Goal: Task Accomplishment & Management: Manage account settings

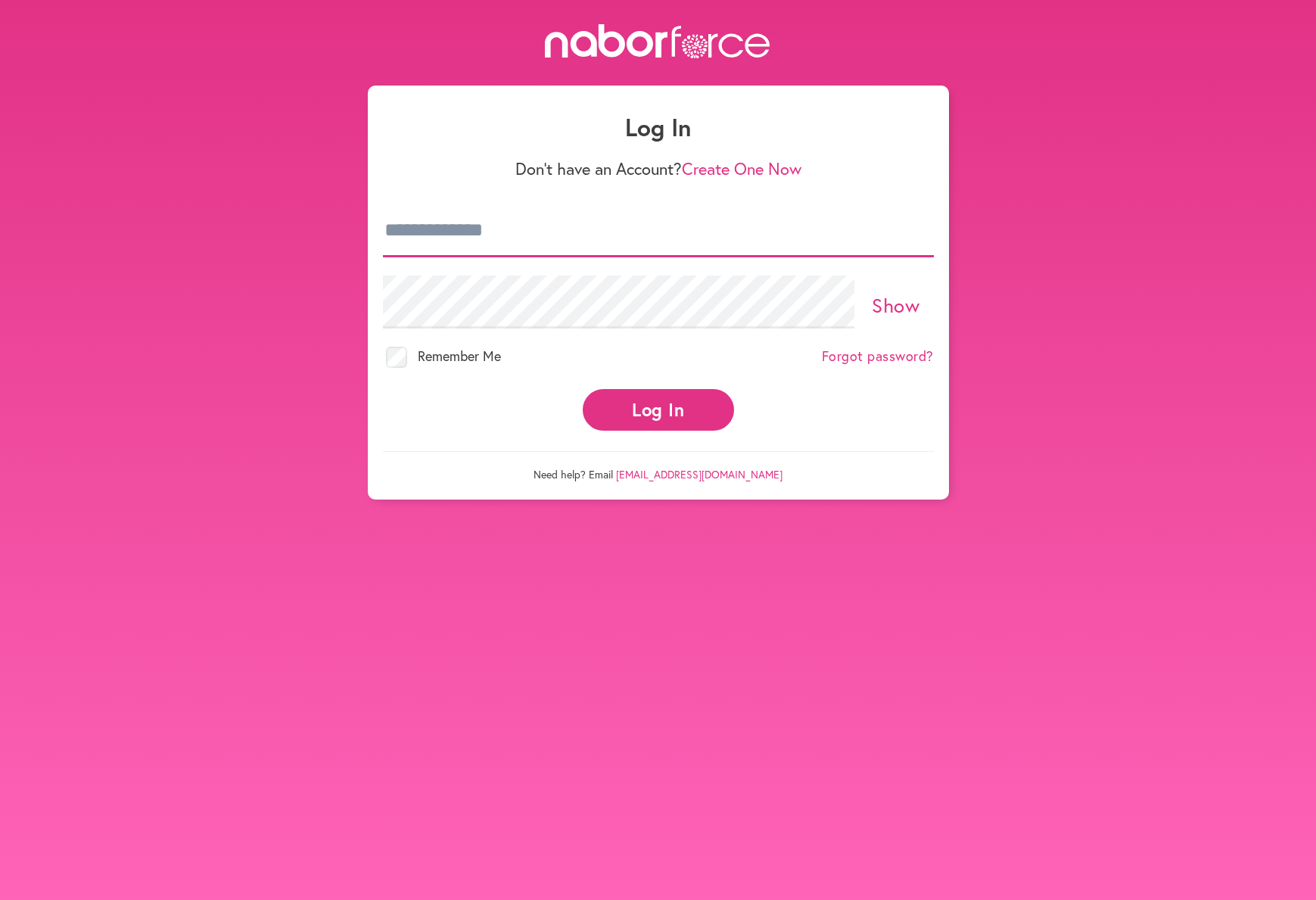
type input "**********"
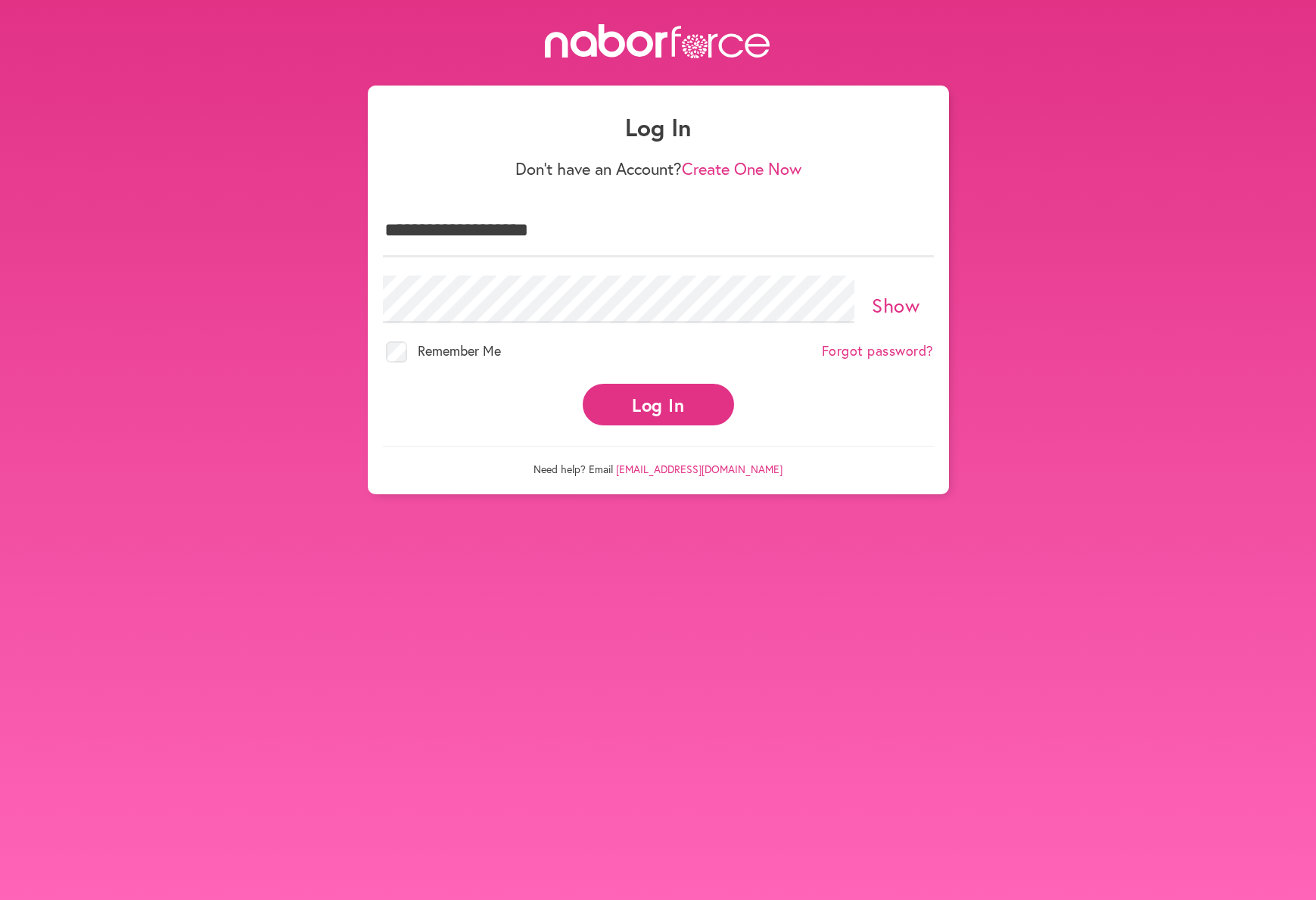
click at [651, 399] on button "Log In" at bounding box center [658, 404] width 151 height 42
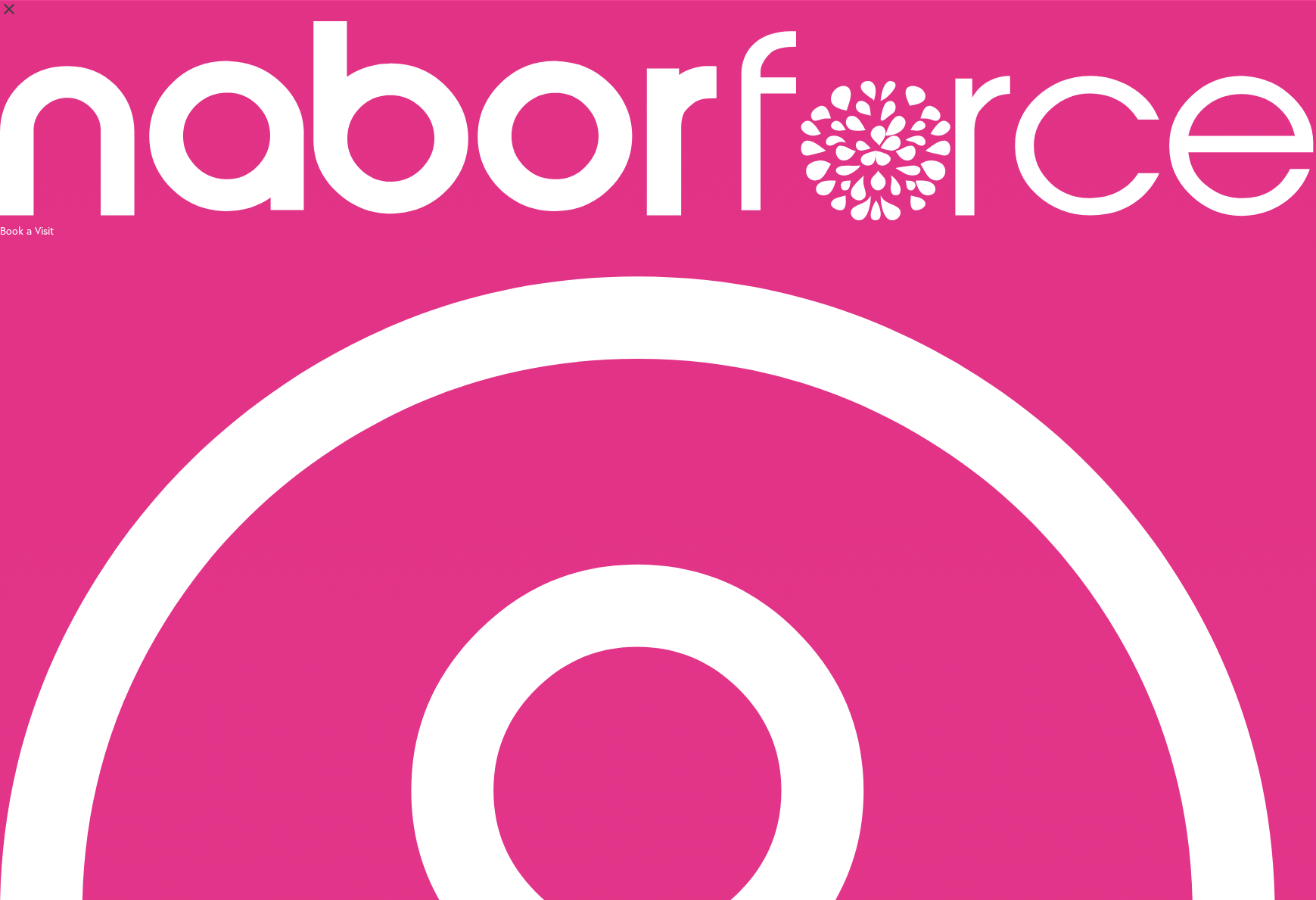
select select "*"
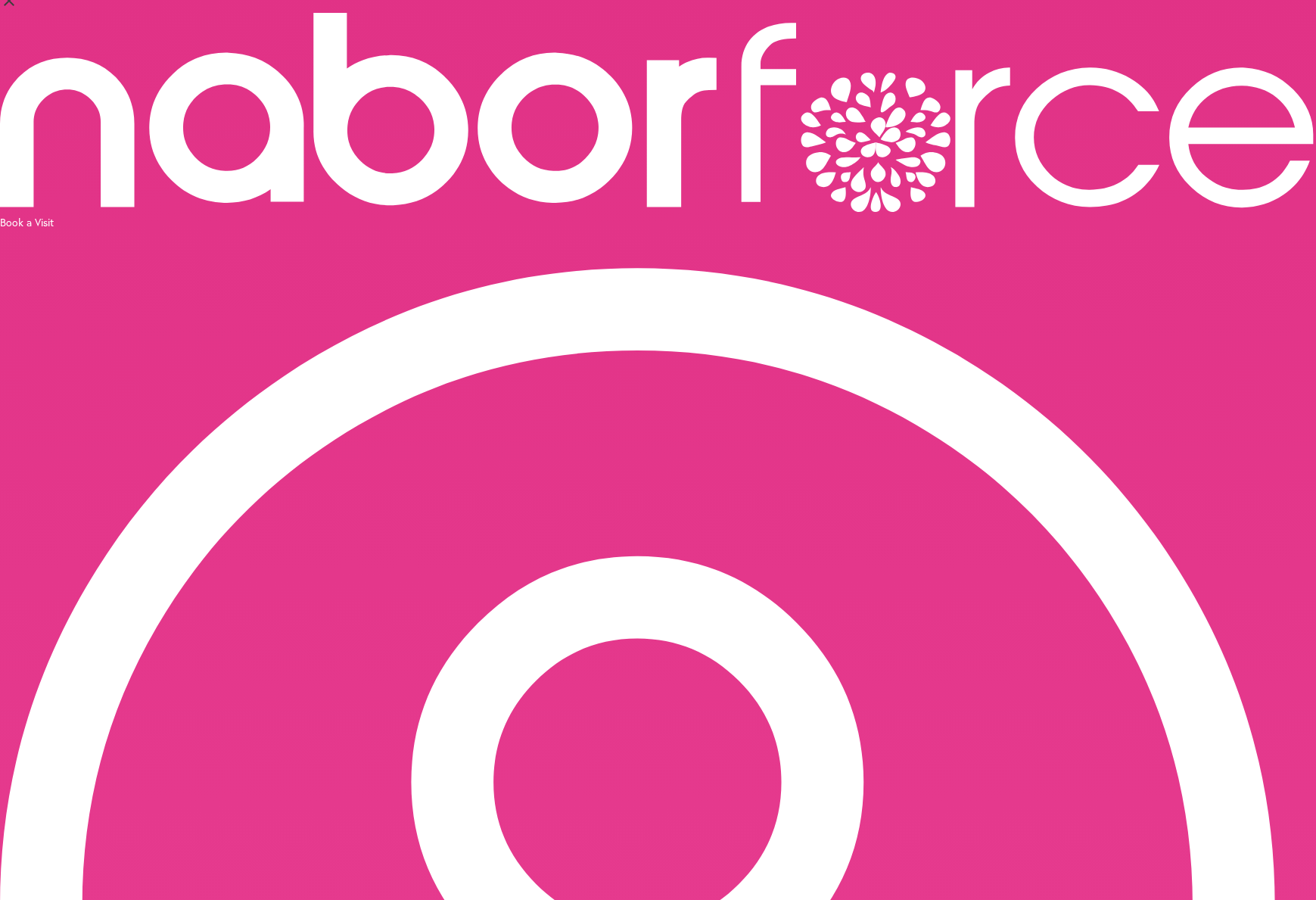
scroll to position [9, 0]
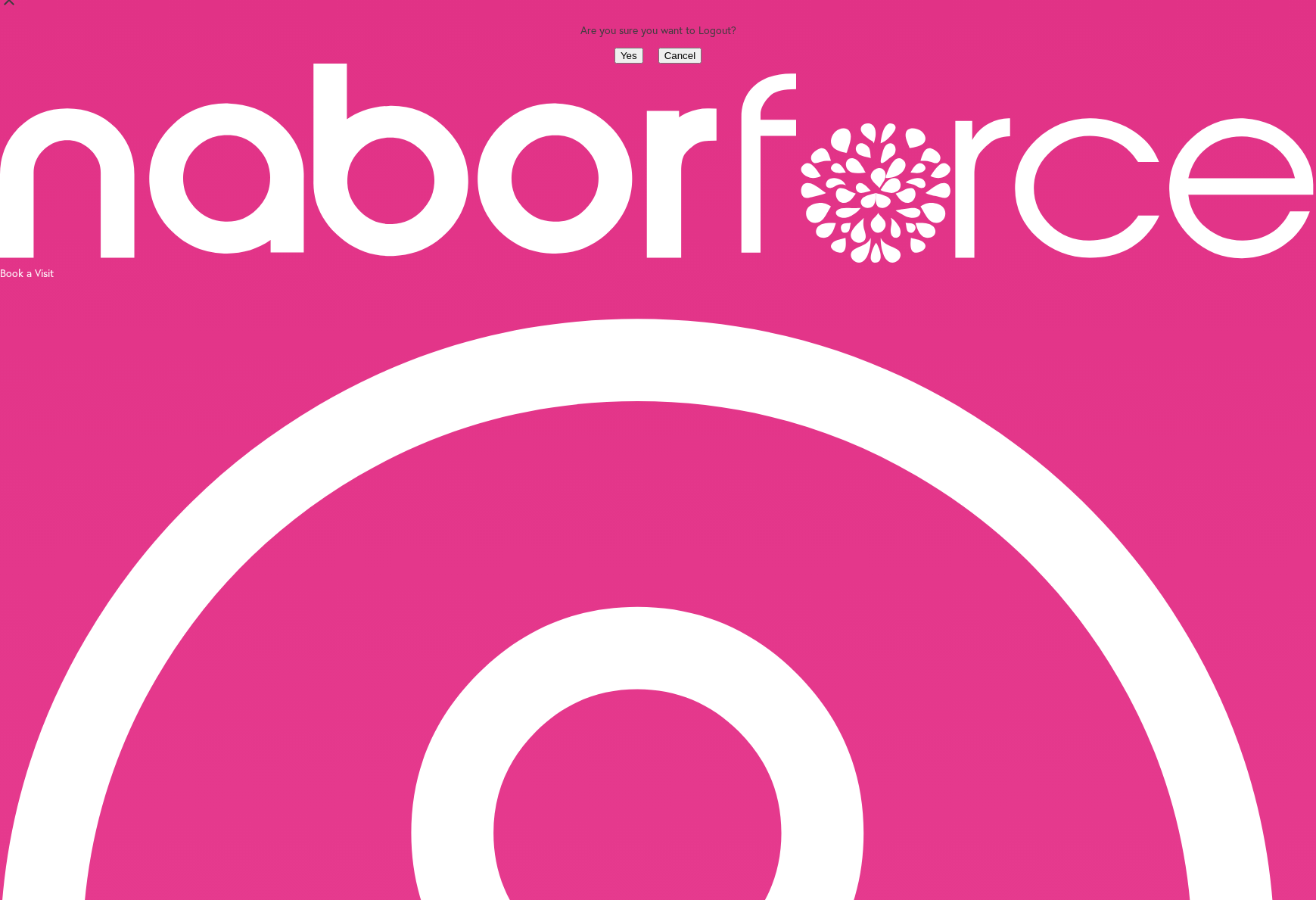
click at [615, 63] on button "Yes" at bounding box center [628, 56] width 29 height 16
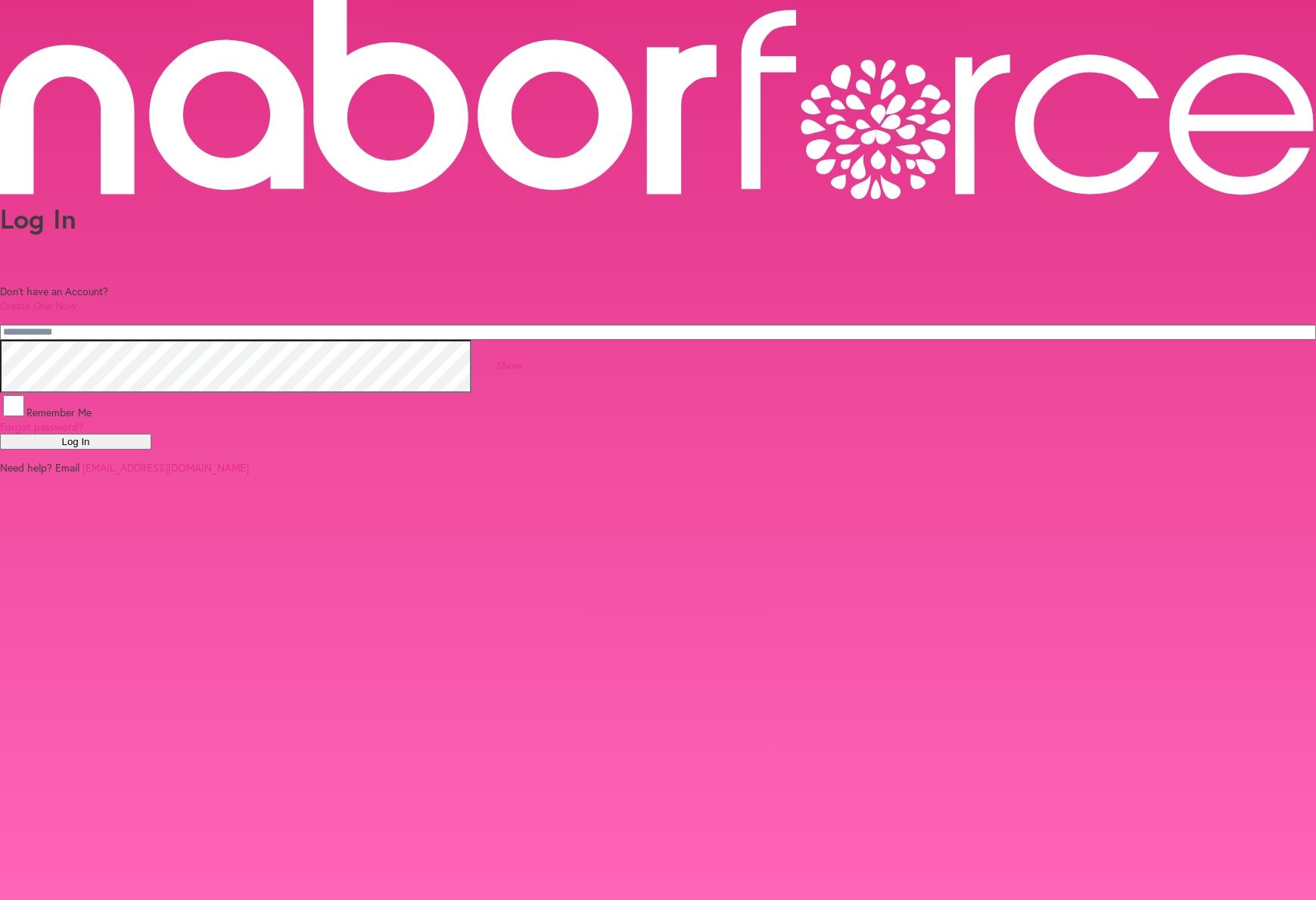
click at [188, 262] on div "Log In Don't have an Account? Create One Now Show Remember Me Forgot password? …" at bounding box center [658, 237] width 1316 height 475
